Goal: Task Accomplishment & Management: Use online tool/utility

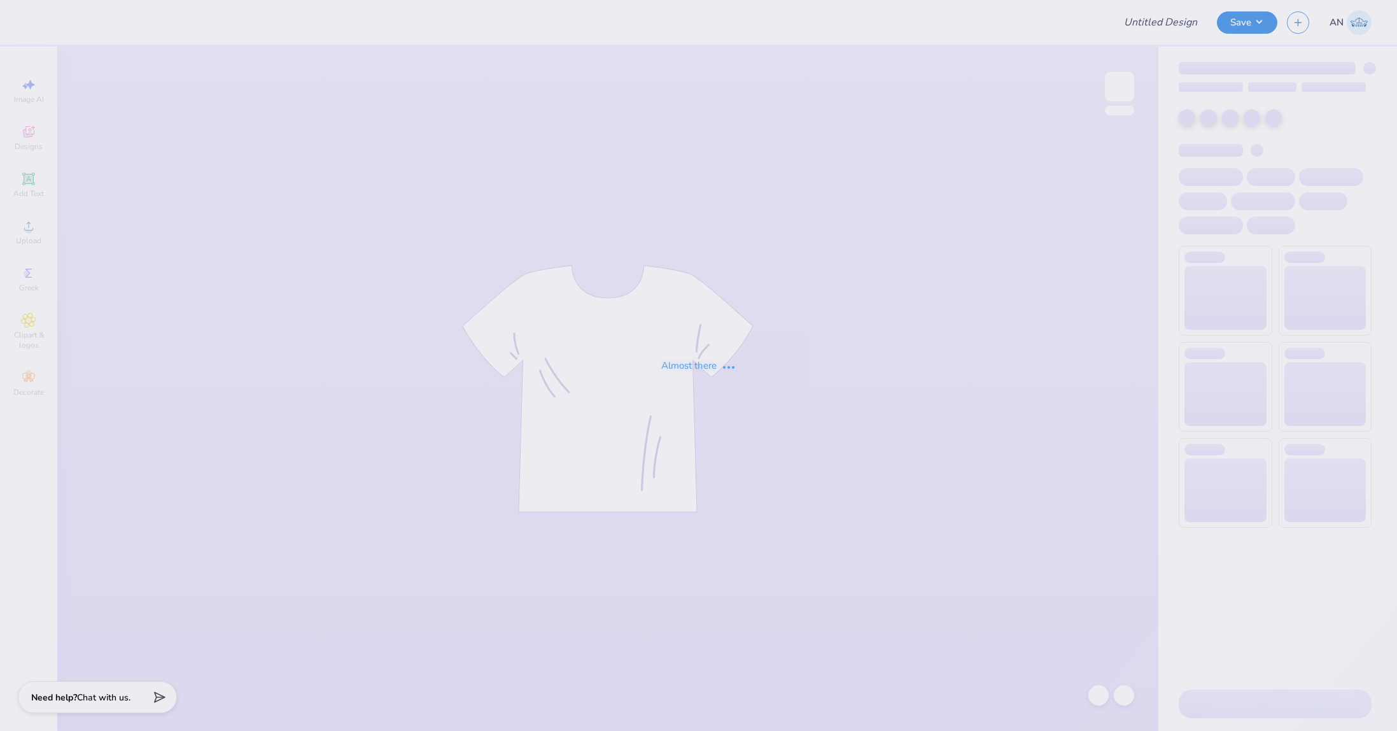
type input "FPS239301"
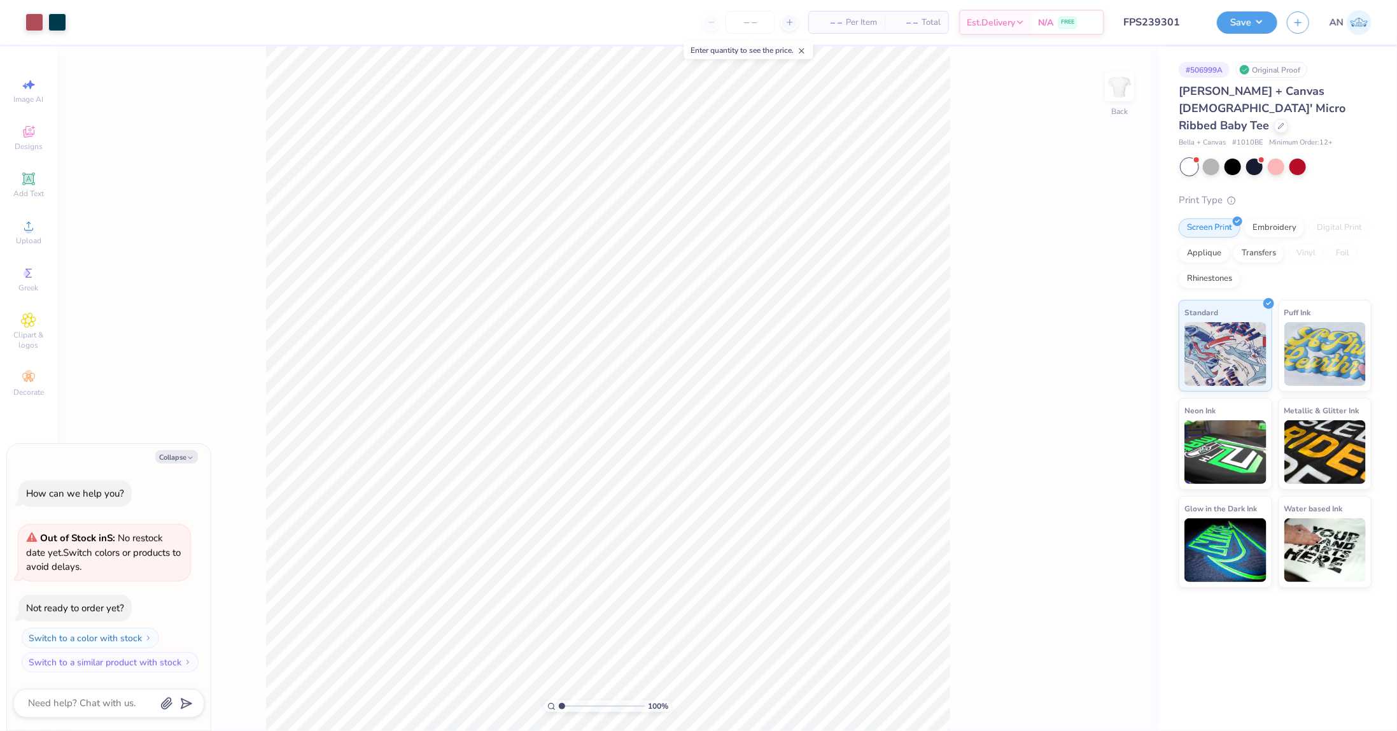
type textarea "x"
type input "1"
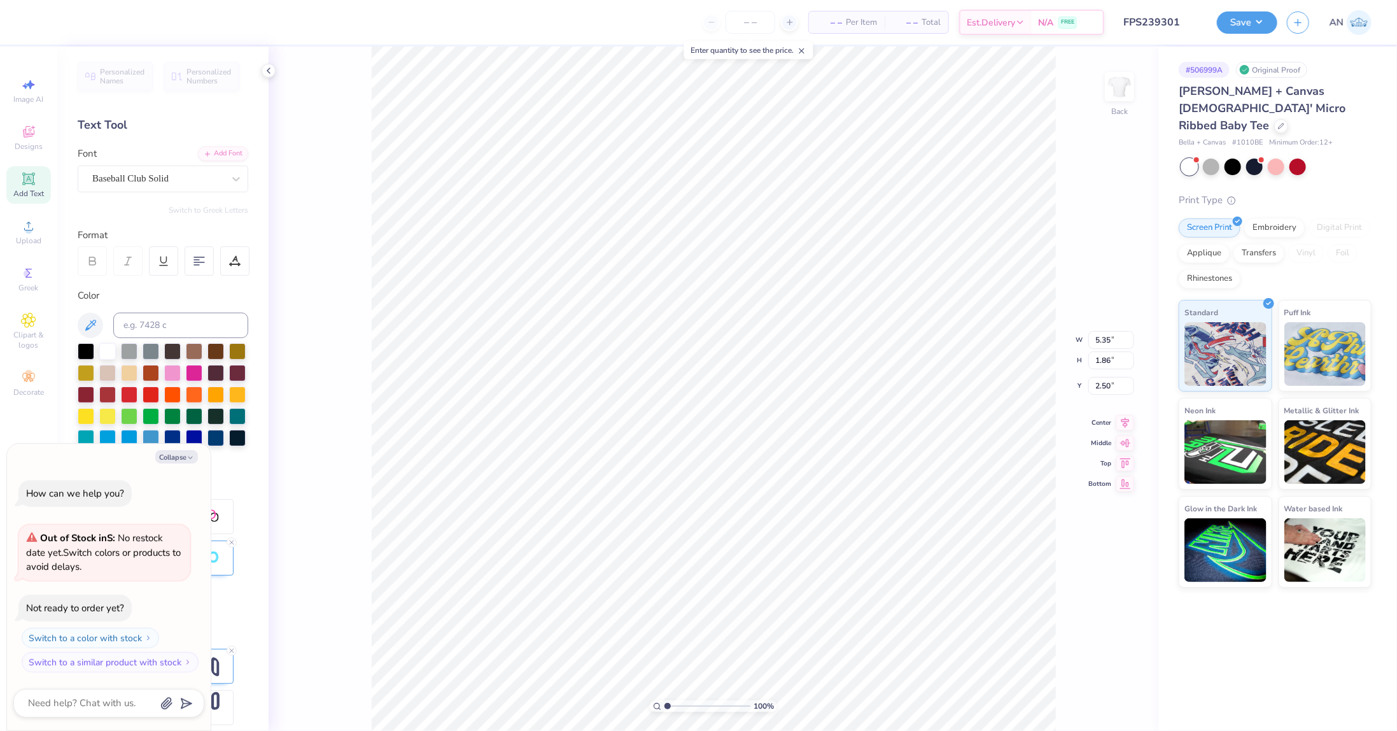
type textarea "x"
type input "4.30"
type input "1.50"
type input "2.86"
type textarea "x"
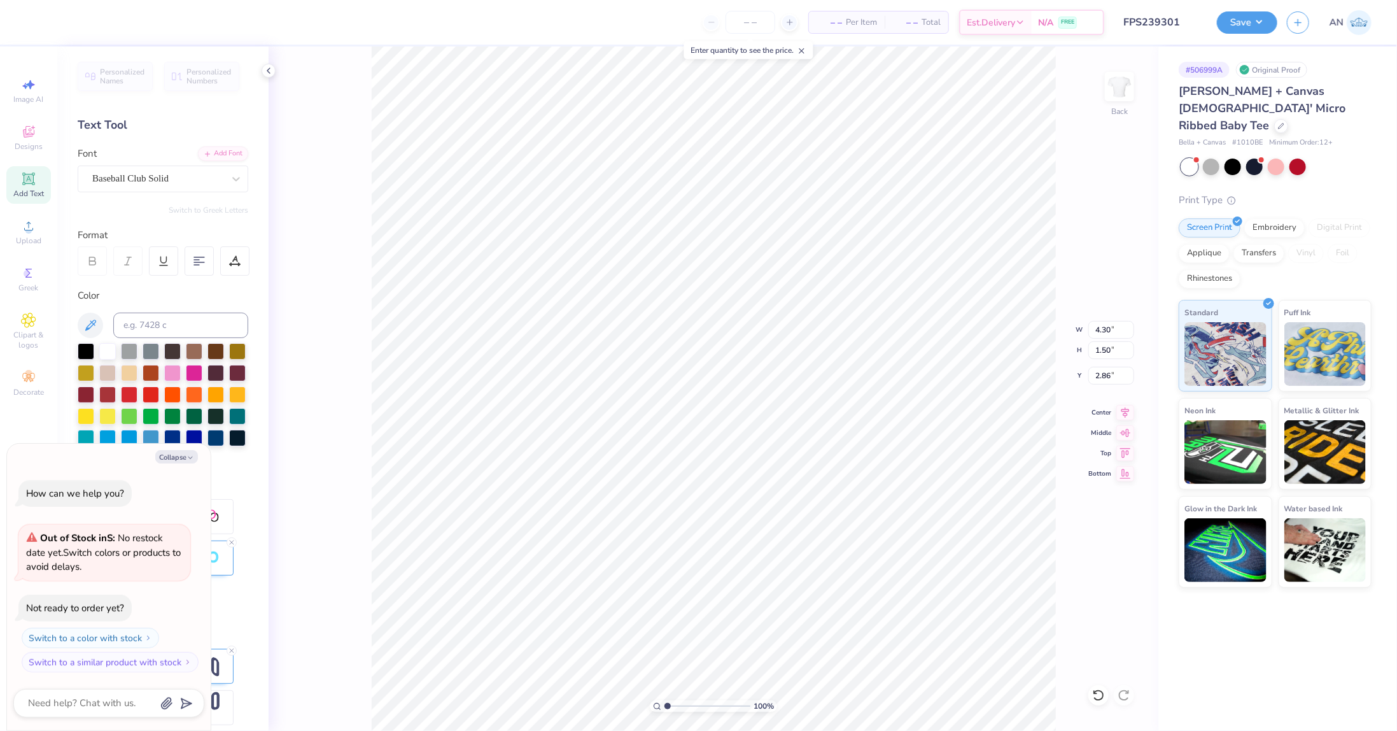
type input "2.57"
click at [1122, 411] on icon at bounding box center [1126, 410] width 18 height 15
drag, startPoint x: 1126, startPoint y: 411, endPoint x: 1071, endPoint y: 418, distance: 55.7
click at [1124, 411] on icon at bounding box center [1126, 412] width 18 height 15
click at [1121, 409] on icon at bounding box center [1126, 410] width 18 height 15
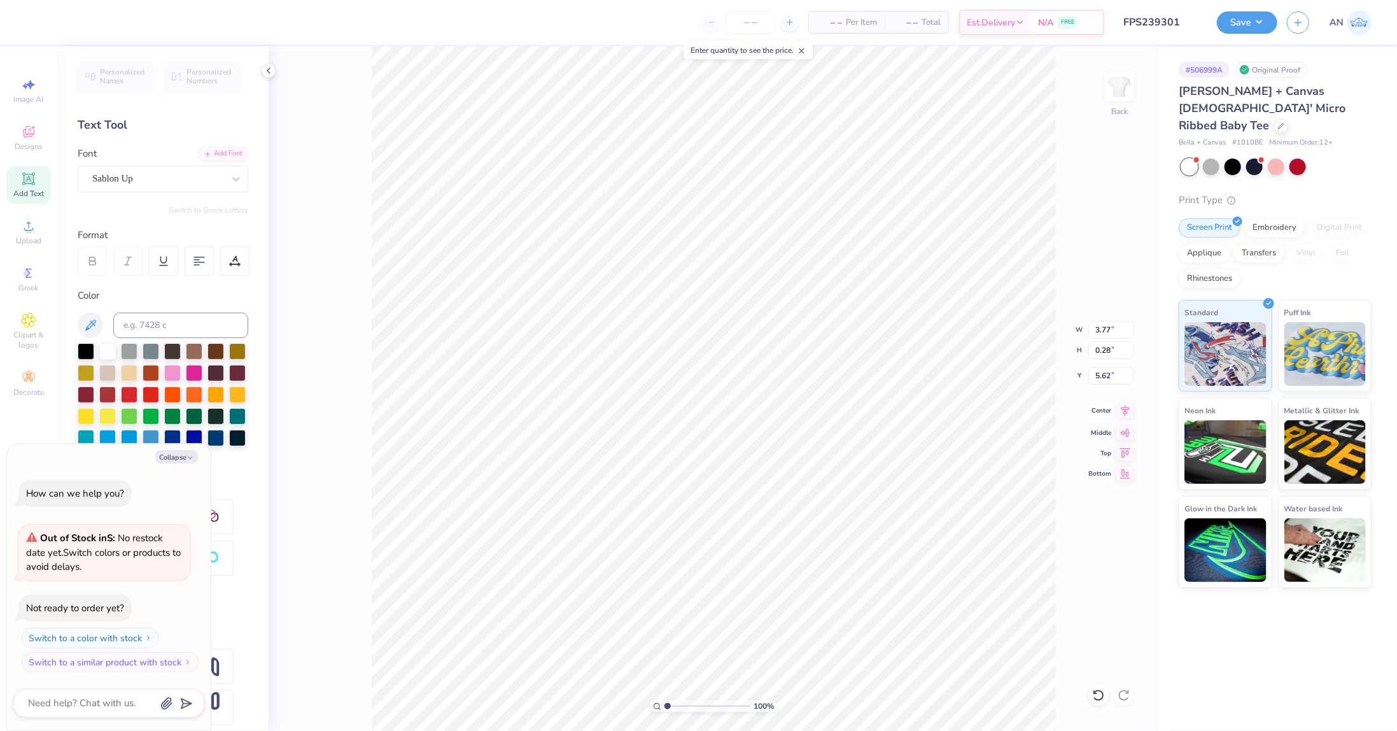
click at [1125, 411] on icon at bounding box center [1126, 411] width 8 height 11
type textarea "x"
type input "4.30"
type input "1.50"
type input "2.57"
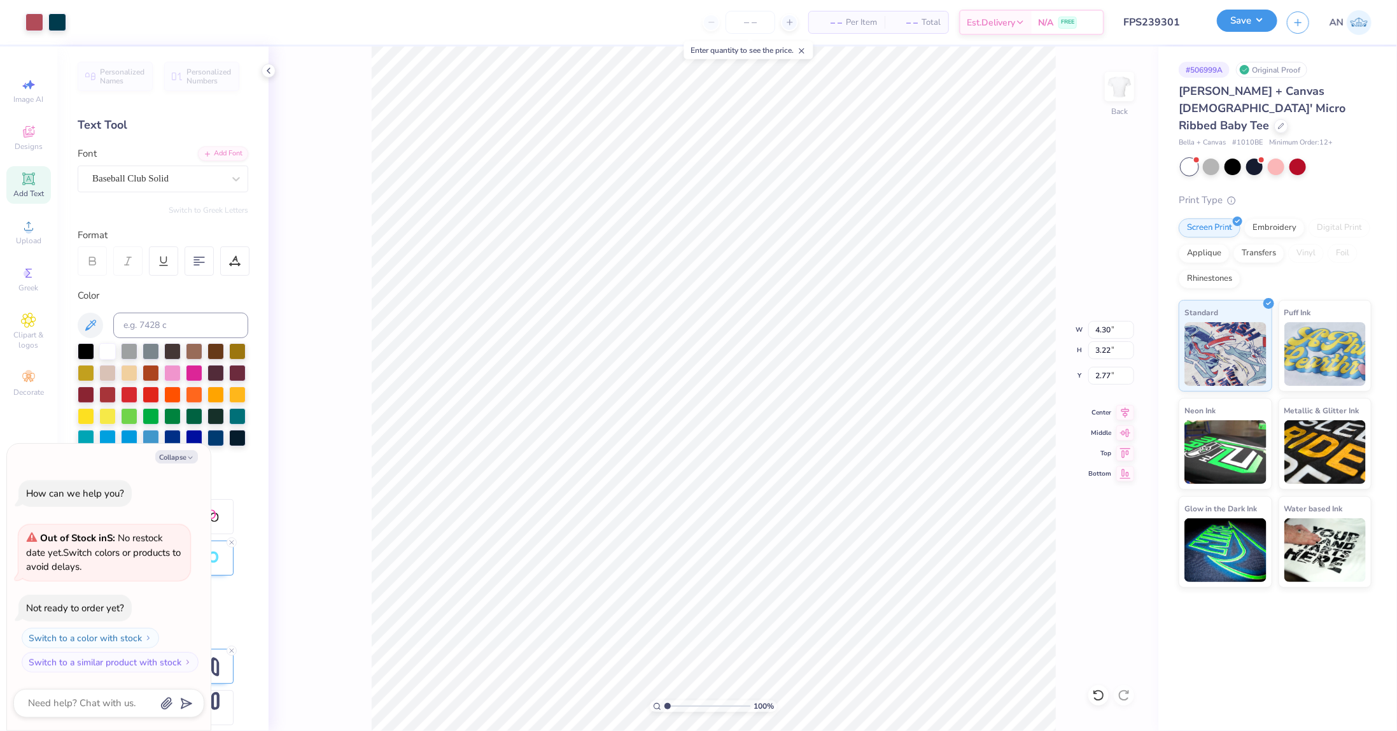
click at [1263, 24] on button "Save" at bounding box center [1247, 21] width 60 height 22
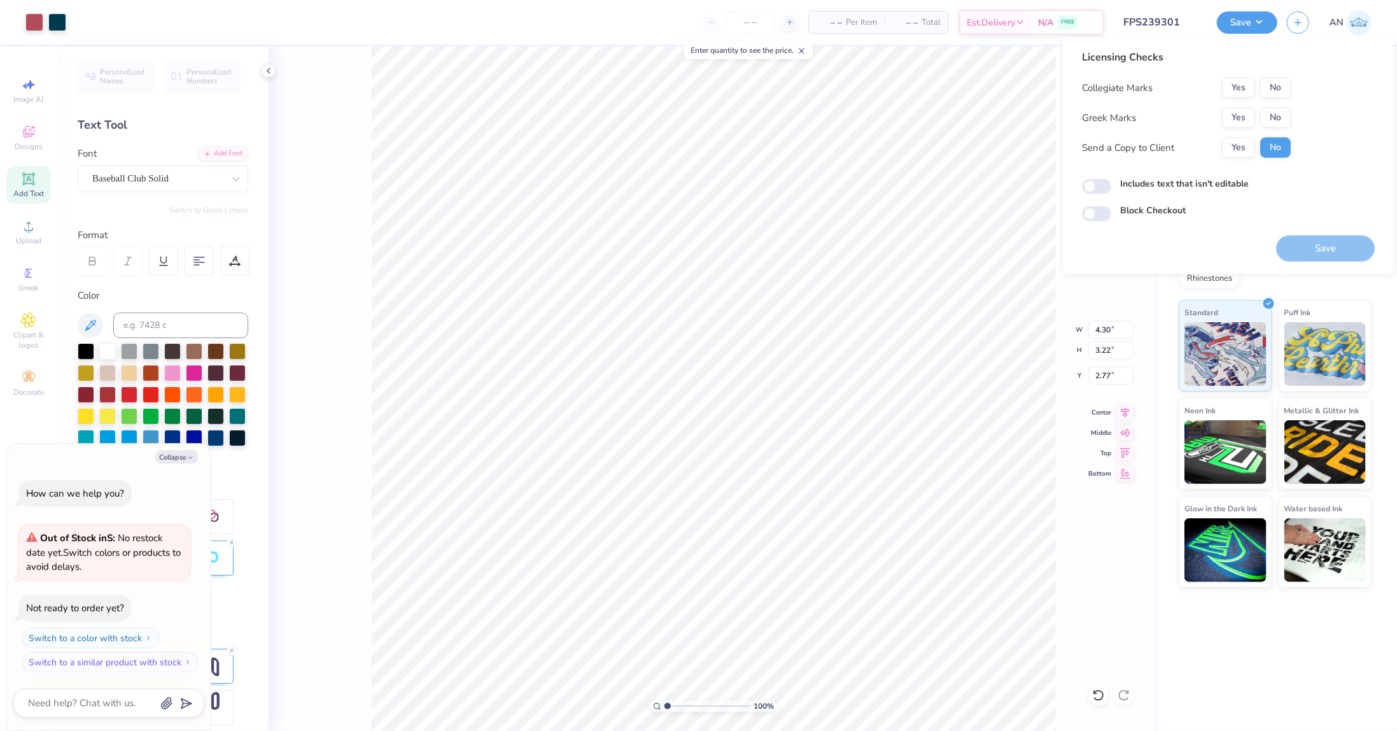
click at [1297, 80] on div "Licensing Checks Collegiate Marks Yes No Greek Marks Yes No Send a Copy to Clie…" at bounding box center [1228, 136] width 293 height 172
click at [1287, 90] on button "No" at bounding box center [1275, 88] width 31 height 20
click at [1277, 115] on button "No" at bounding box center [1275, 118] width 31 height 20
type textarea "x"
click at [1313, 246] on button "Save" at bounding box center [1325, 249] width 99 height 26
